Goal: Find contact information: Find contact information

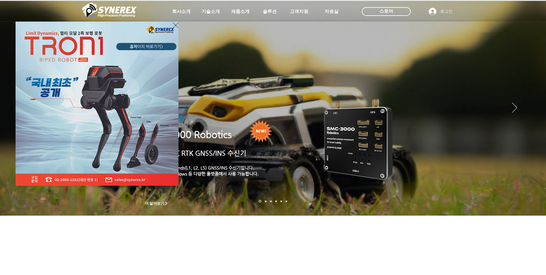
click at [176, 26] on icon "사이트로 돌아가기" at bounding box center [175, 25] width 5 height 7
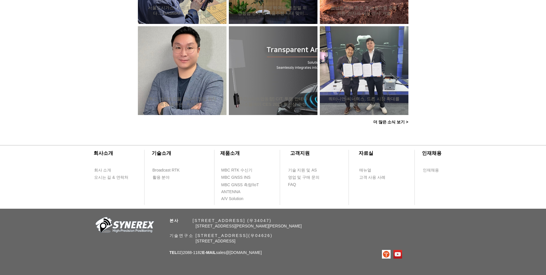
scroll to position [543, 0]
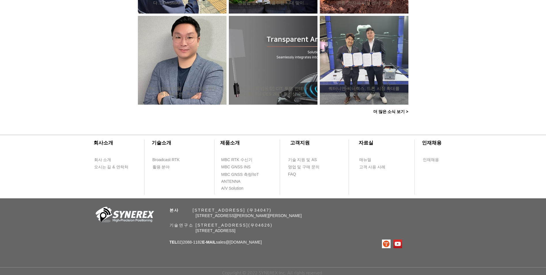
click at [236, 229] on span "[STREET_ADDRESS]" at bounding box center [216, 230] width 40 height 5
click at [273, 226] on span "기술연구소 [STREET_ADDRESS](우04626)" at bounding box center [221, 225] width 103 height 5
drag, startPoint x: 197, startPoint y: 224, endPoint x: 299, endPoint y: 226, distance: 102.2
click at [273, 226] on span "기술연구소 [STREET_ADDRESS](우04626)" at bounding box center [221, 225] width 103 height 5
drag, startPoint x: 299, startPoint y: 226, endPoint x: 305, endPoint y: 226, distance: 6.1
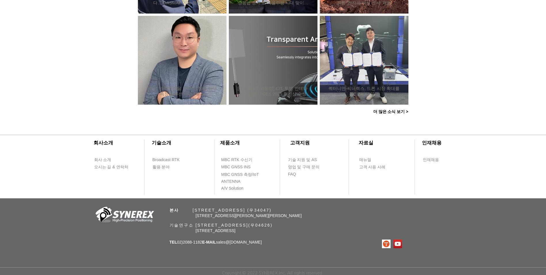
click at [273, 226] on span "기술연구소 [STREET_ADDRESS](우04626)" at bounding box center [221, 225] width 103 height 5
click at [273, 225] on span "기술연구소 [STREET_ADDRESS](우04626)" at bounding box center [221, 225] width 103 height 5
drag, startPoint x: 305, startPoint y: 225, endPoint x: 286, endPoint y: 228, distance: 20.2
click at [286, 228] on div "기술연구소 [STREET_ADDRESS] TEL 02)[PHONE_NUMBER] E-MAIL sales @[DOMAIN_NAME]" at bounding box center [247, 227] width 310 height 42
click at [265, 223] on span "기술연구소 [STREET_ADDRESS](우04626)" at bounding box center [221, 225] width 103 height 5
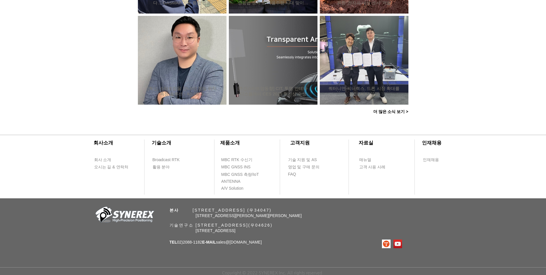
drag, startPoint x: 196, startPoint y: 223, endPoint x: 297, endPoint y: 225, distance: 100.2
click at [273, 225] on span "기술연구소 [STREET_ADDRESS](우04626)" at bounding box center [221, 225] width 103 height 5
copy span "[STREET_ADDRESS]"
